Goal: Participate in discussion

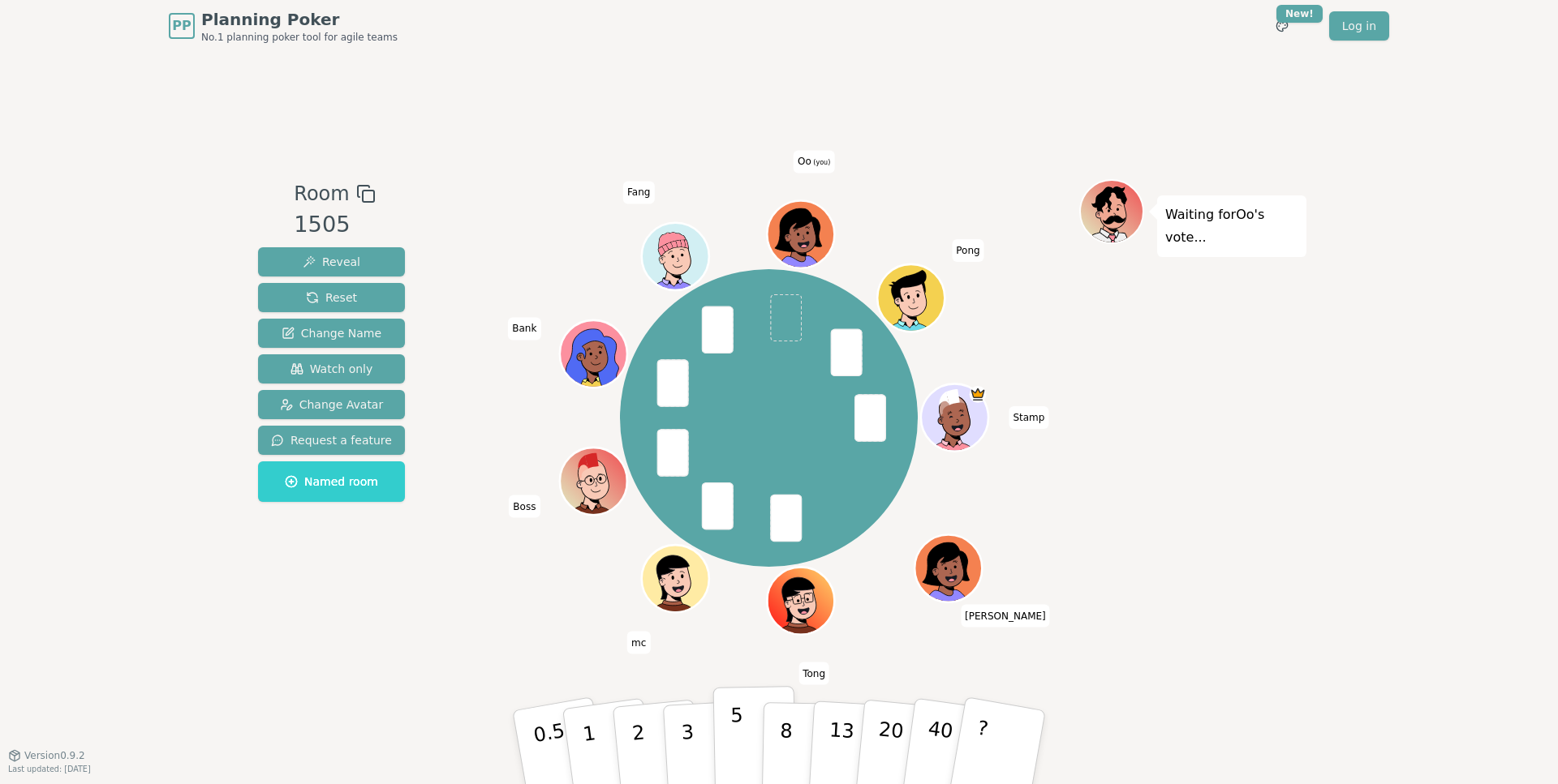
click at [738, 735] on p "5" at bounding box center [737, 748] width 14 height 88
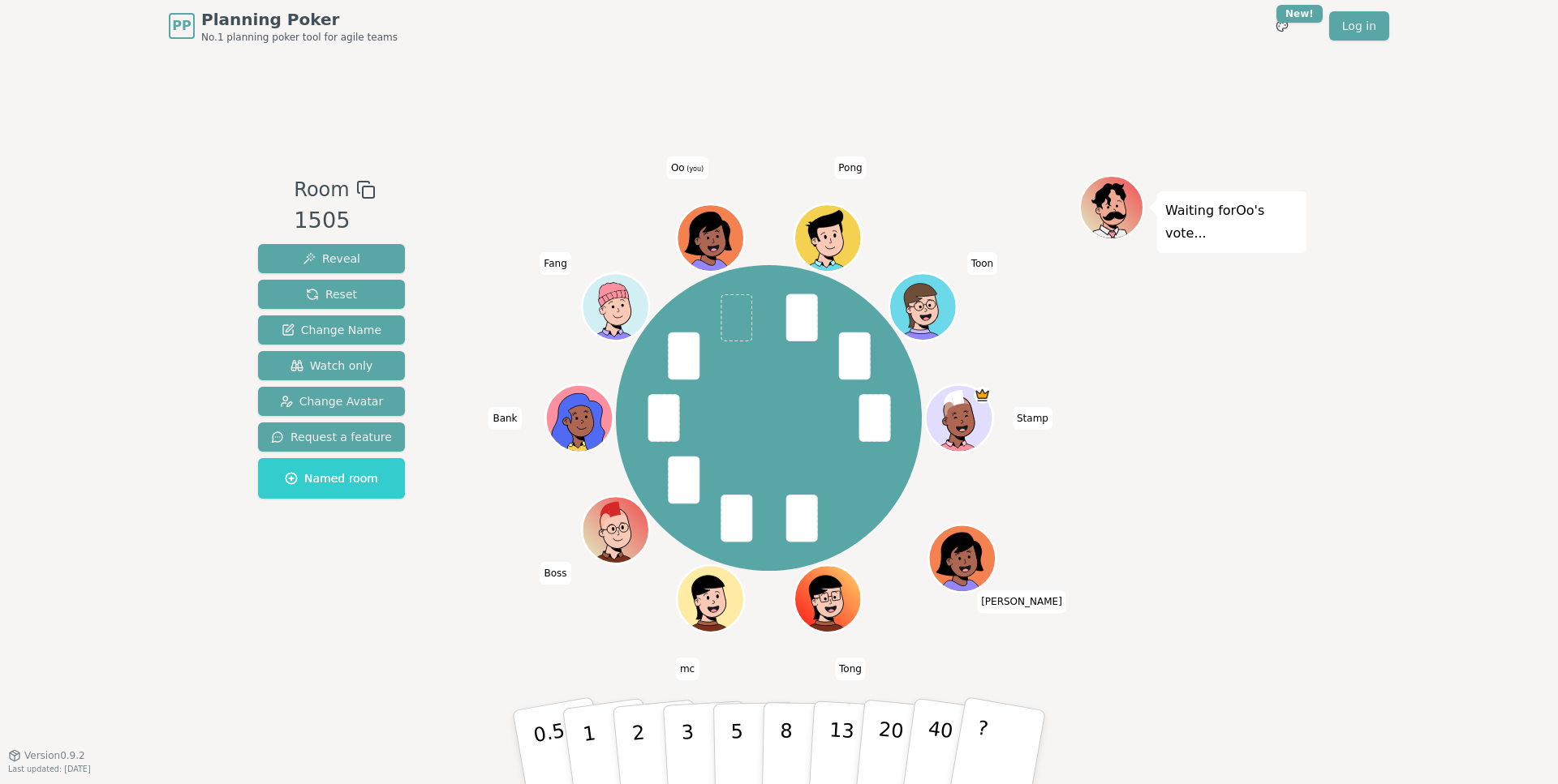
click at [415, 453] on div "Room 1505 Reveal Reset Change Name Watch only Change Avatar Request a feature N…" at bounding box center [779, 403] width 1055 height 457
click at [702, 746] on button "3" at bounding box center [706, 748] width 89 height 127
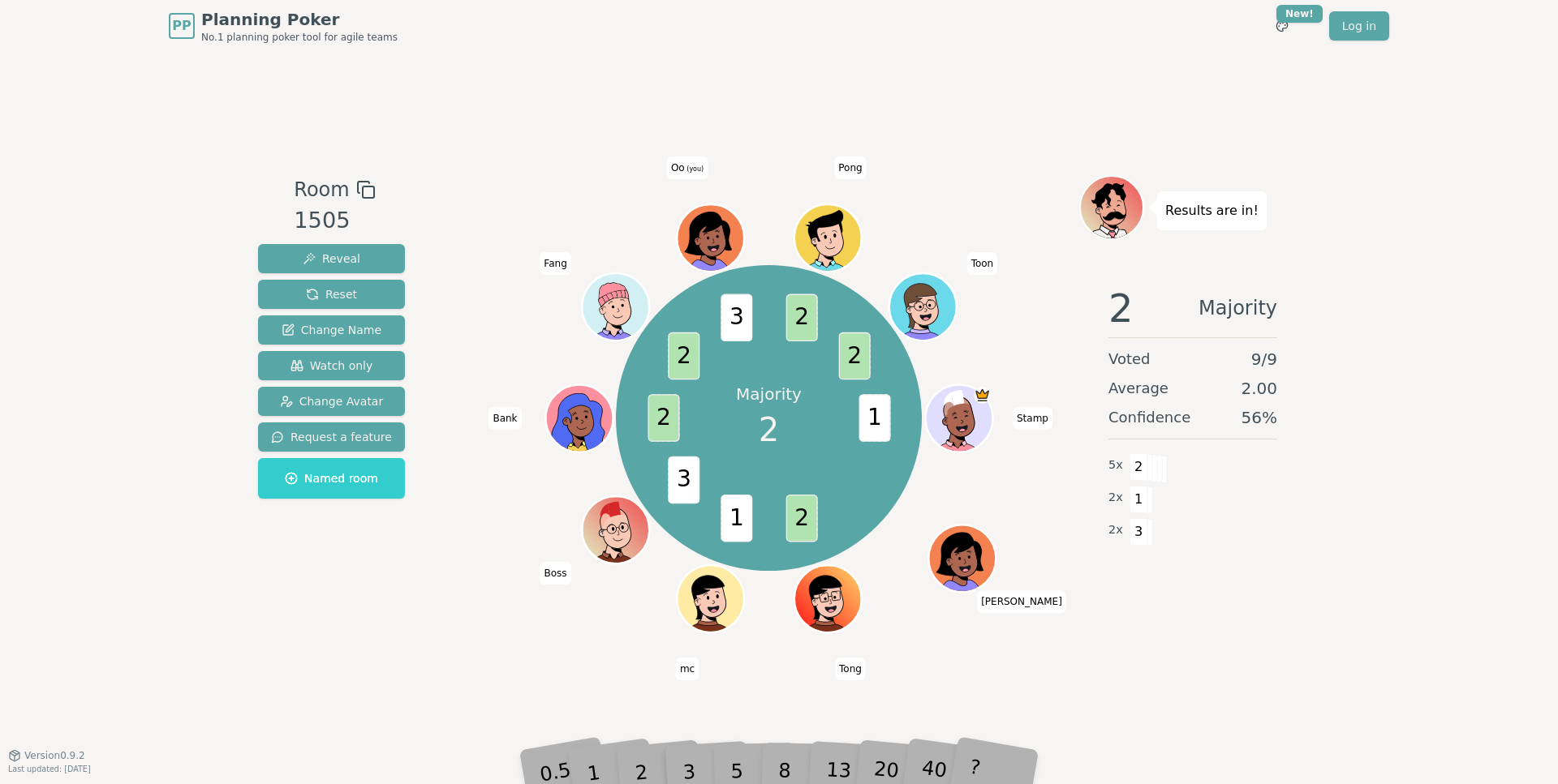
click at [443, 661] on div "Room 1505 Reveal Reset Change Name Watch only Change Avatar Request a feature N…" at bounding box center [779, 403] width 1055 height 703
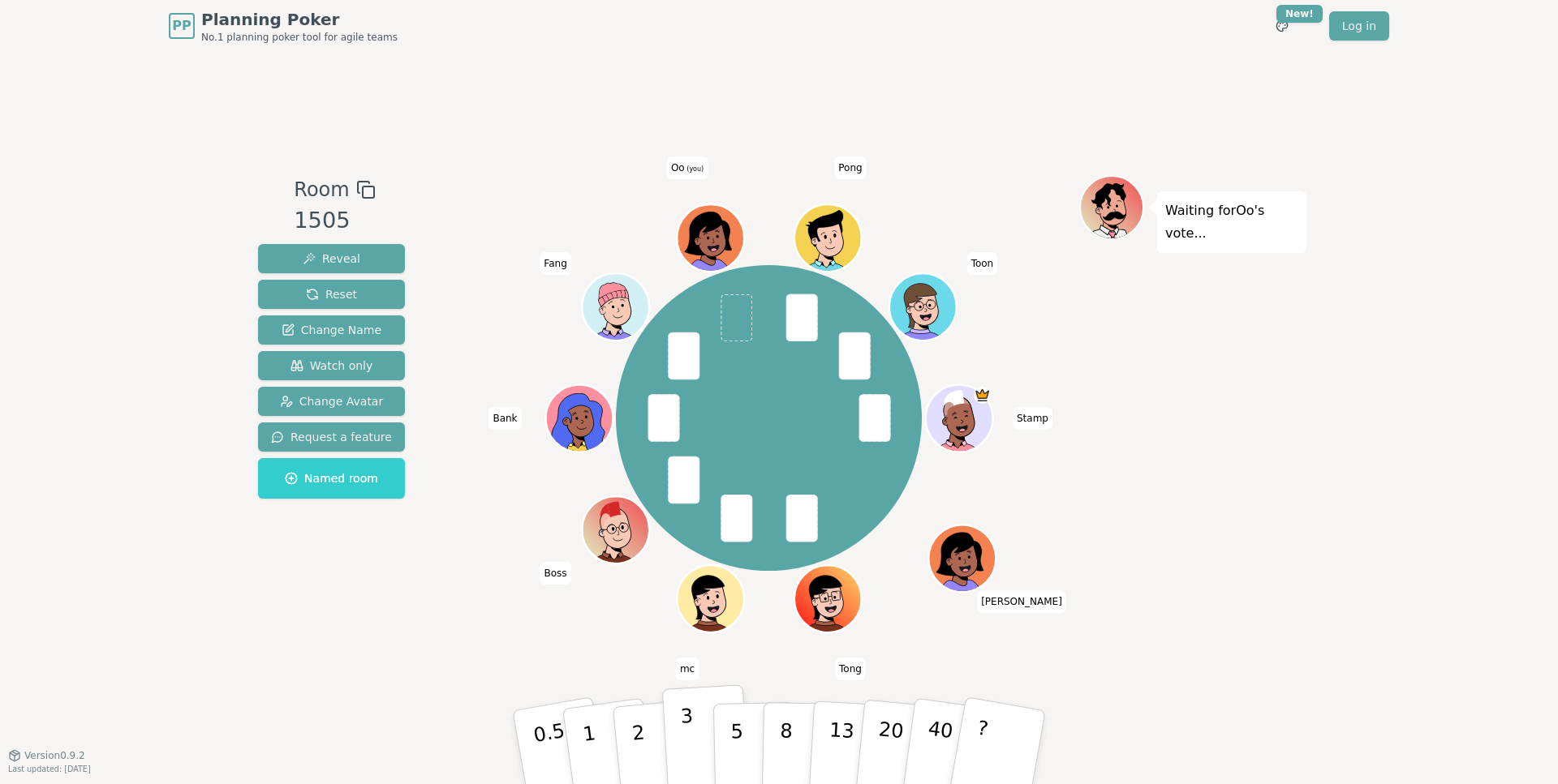
click at [679, 728] on button "3" at bounding box center [706, 748] width 89 height 127
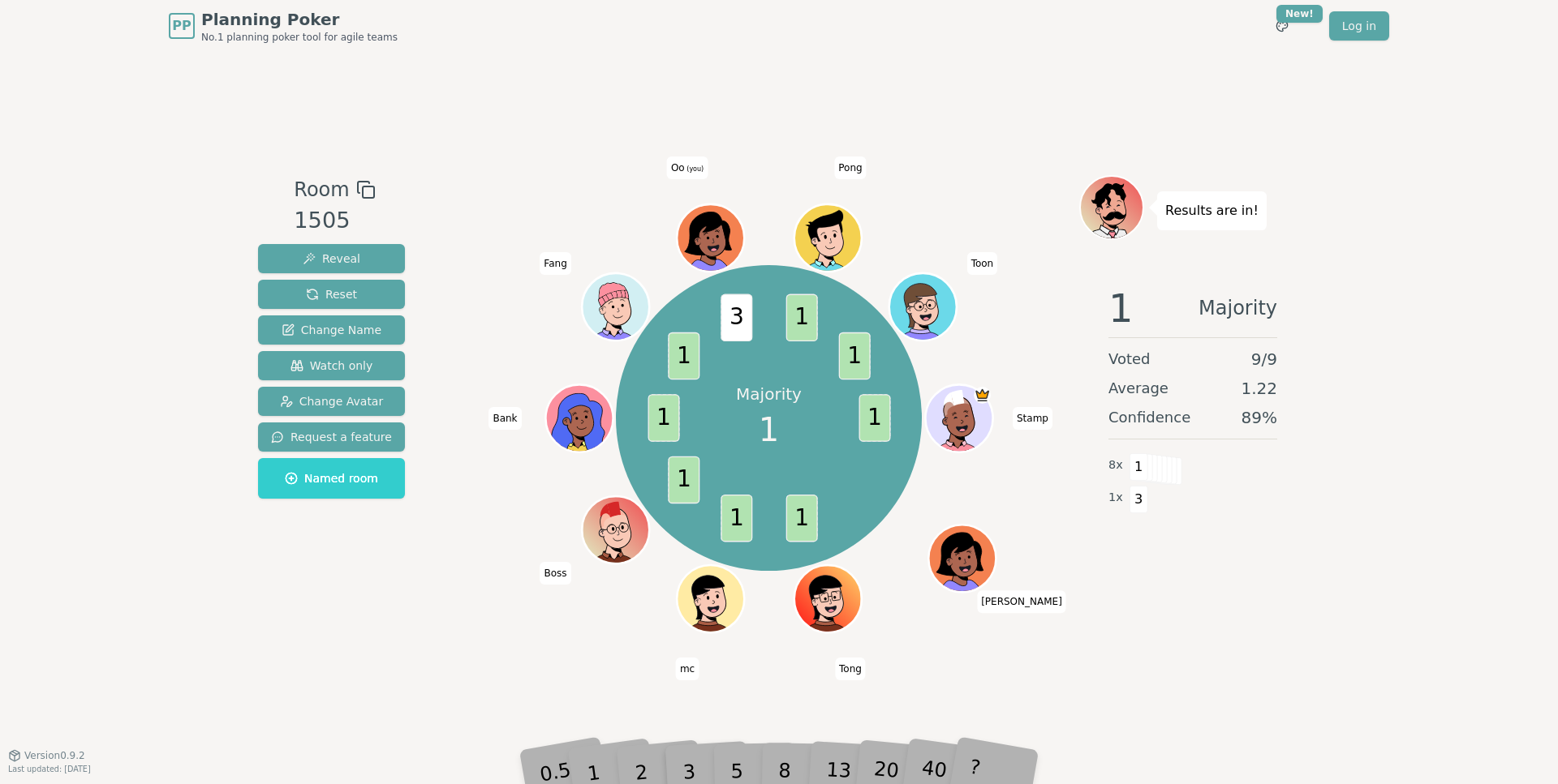
click at [492, 624] on div "Majority 1 1 1 1 1 1 1 3 1 1 Stamp [PERSON_NAME] mc Boss Bank Fang Oo (you) Pon…" at bounding box center [769, 418] width 621 height 428
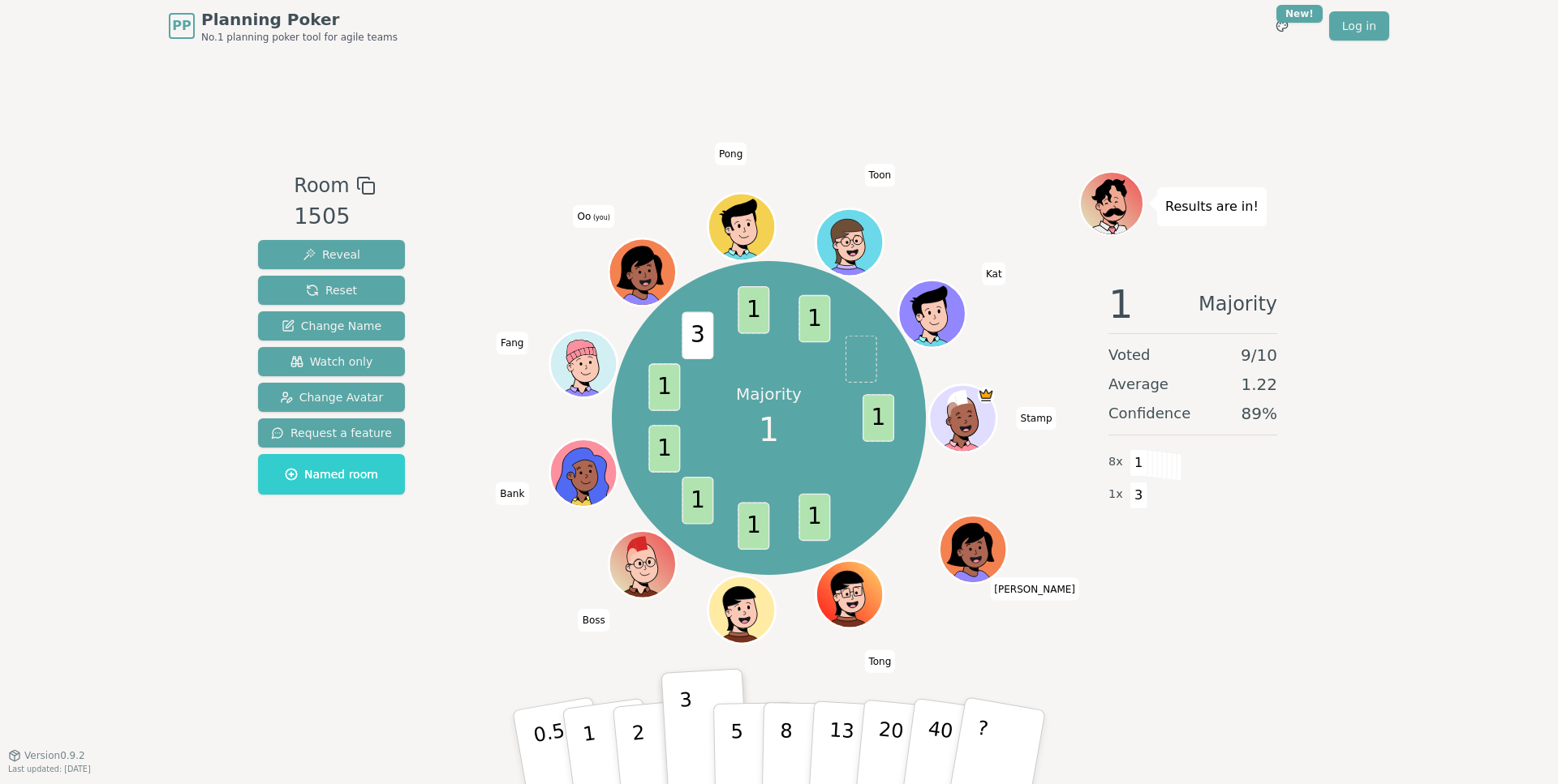
click at [477, 609] on div "Majority 1 1 1 1 1 1 1 3 1 1 Stamp [PERSON_NAME] mc Boss Bank Fang Oo (you) Pon…" at bounding box center [769, 417] width 621 height 434
